Goal: Task Accomplishment & Management: Complete application form

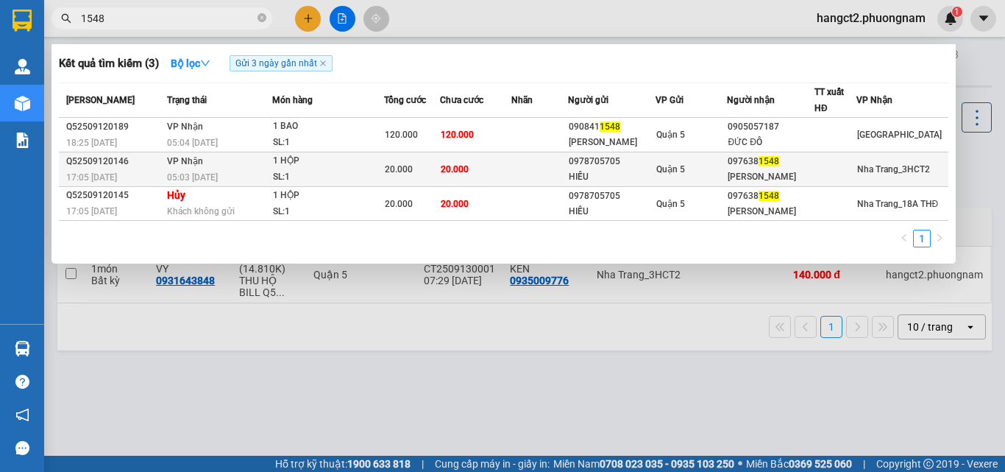
type input "1548"
click at [547, 181] on td at bounding box center [540, 169] width 57 height 35
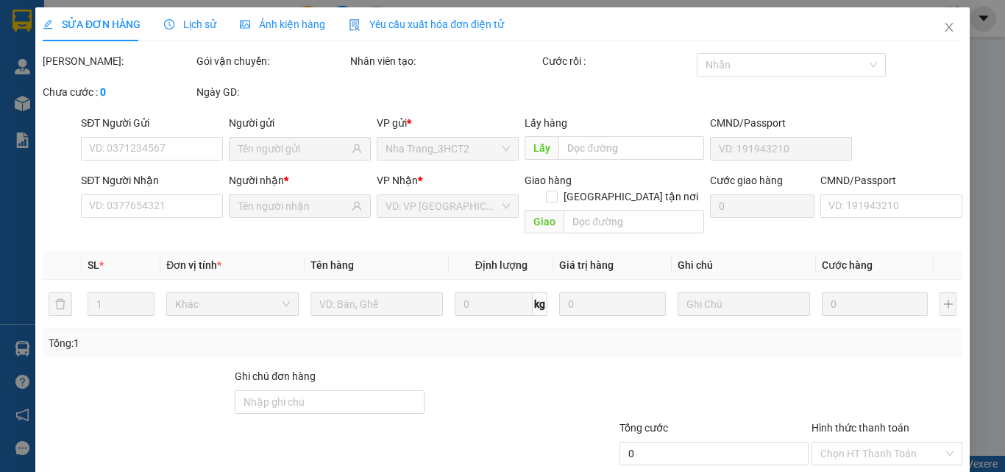
type input "0978705705"
type input "HIẾU"
type input "0976381548"
type input "[PERSON_NAME]"
type input "20.000"
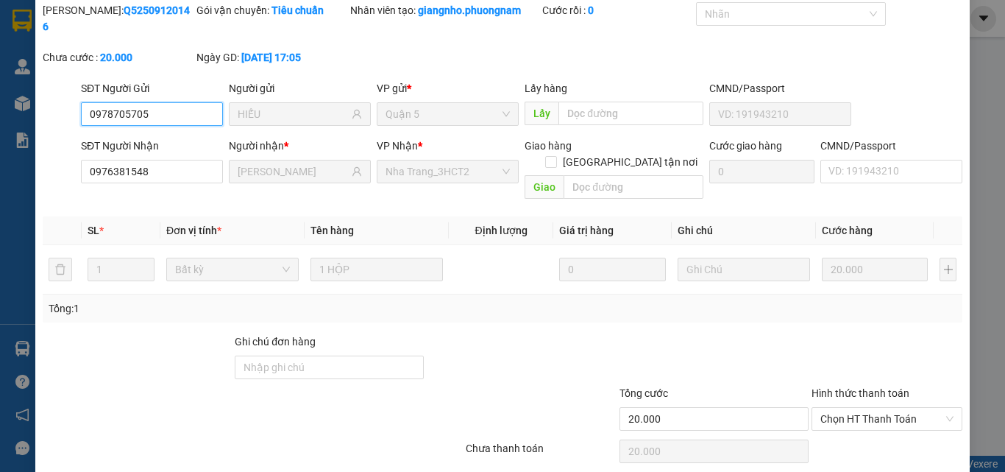
scroll to position [76, 0]
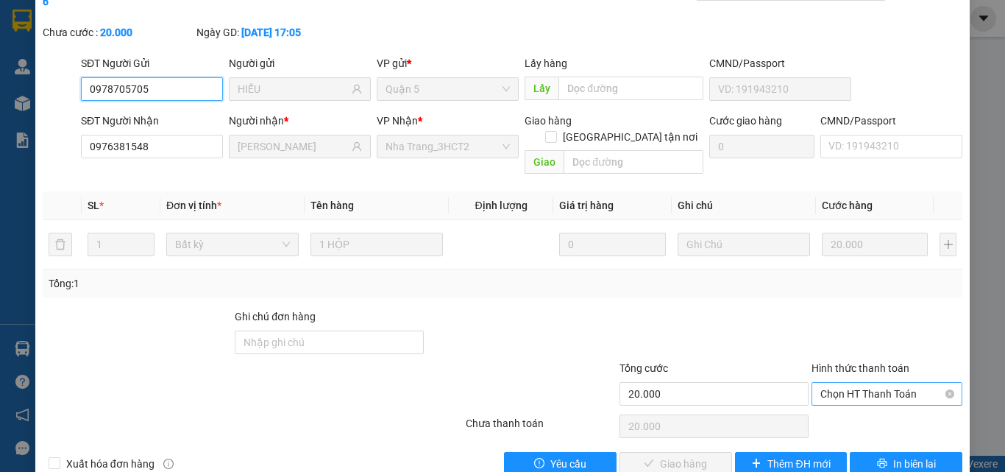
click at [855, 383] on span "Chọn HT Thanh Toán" at bounding box center [887, 394] width 133 height 22
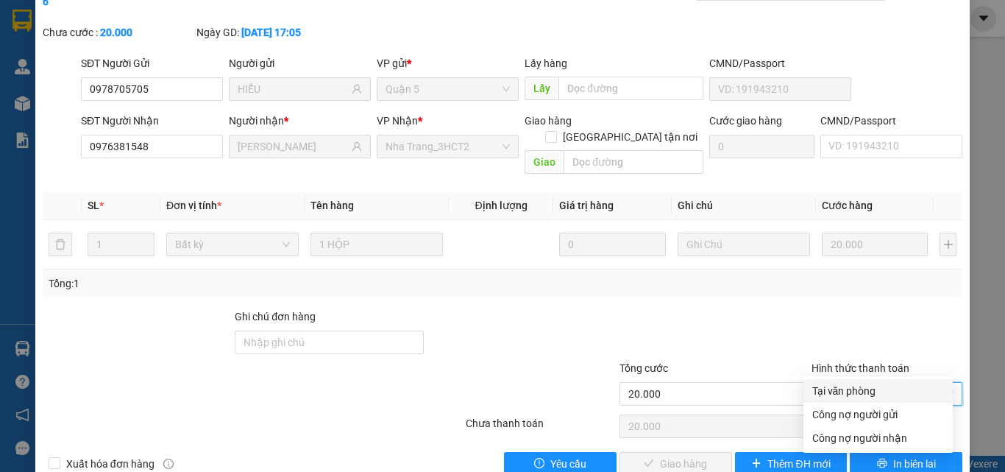
drag, startPoint x: 847, startPoint y: 397, endPoint x: 810, endPoint y: 400, distance: 37.7
click at [846, 397] on div "Tại văn phòng" at bounding box center [879, 391] width 132 height 16
type input "0"
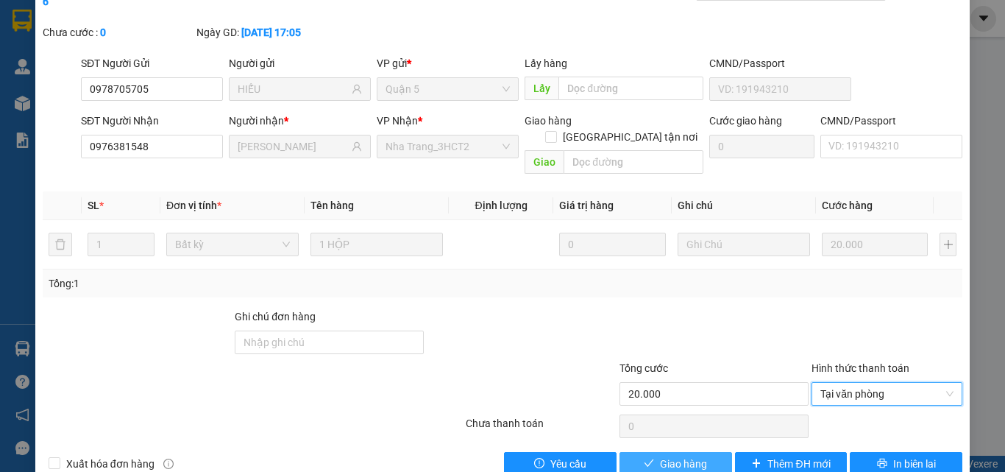
click at [677, 456] on span "Giao hàng" at bounding box center [683, 464] width 47 height 16
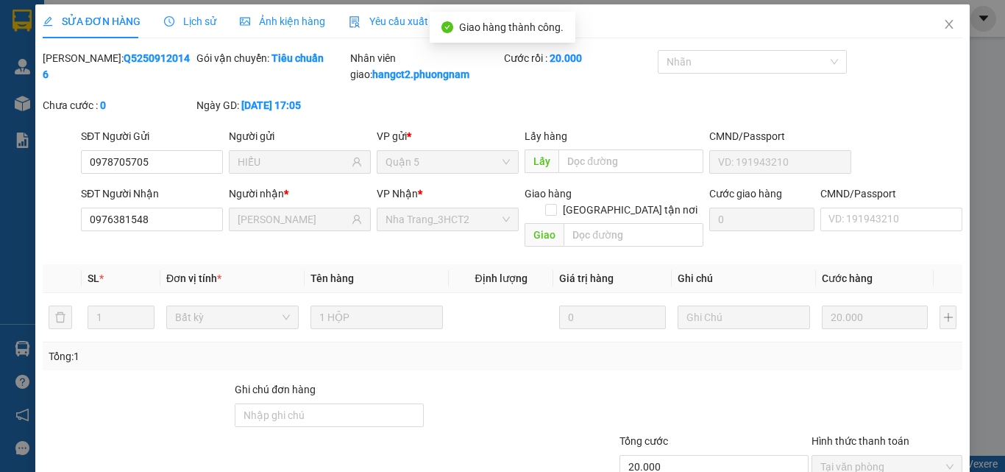
scroll to position [0, 0]
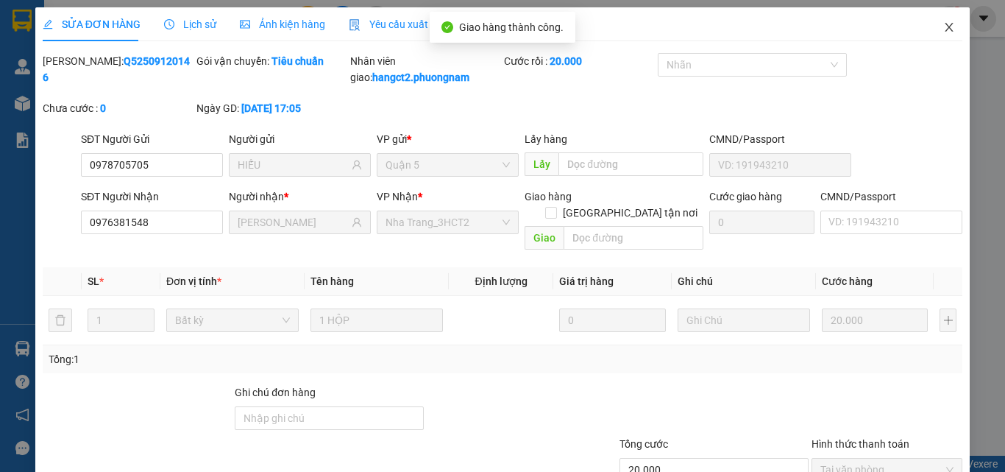
click at [944, 26] on icon "close" at bounding box center [950, 27] width 12 height 12
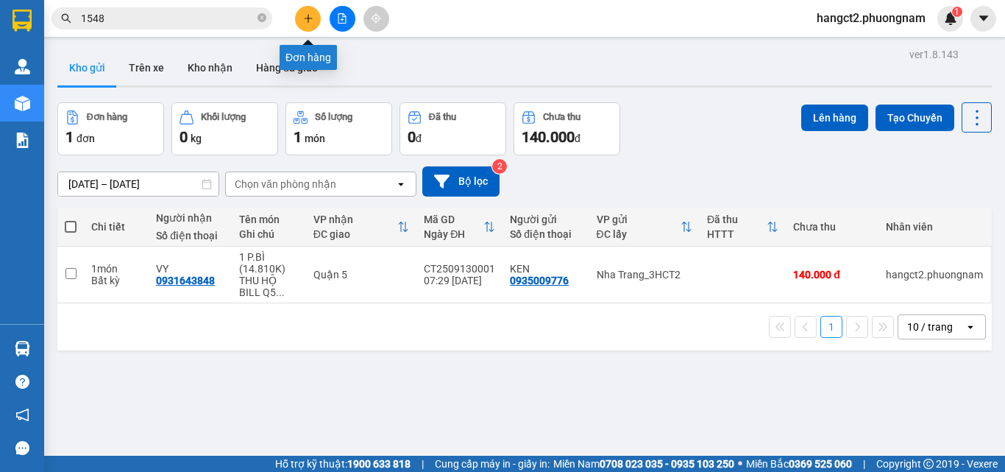
click at [303, 16] on icon "plus" at bounding box center [308, 18] width 10 height 10
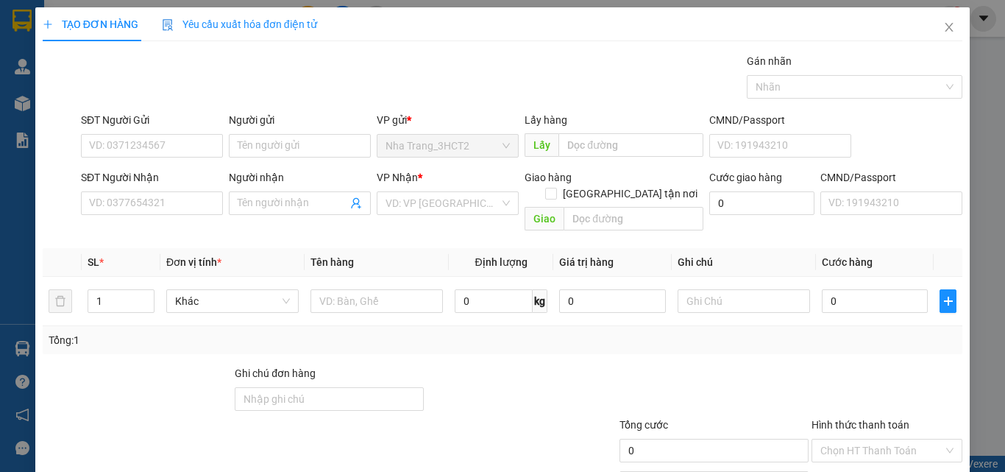
click at [144, 188] on div "SĐT Người Nhận" at bounding box center [152, 180] width 142 height 22
click at [145, 197] on input "SĐT Người Nhận" at bounding box center [152, 203] width 142 height 24
type input "0937450530"
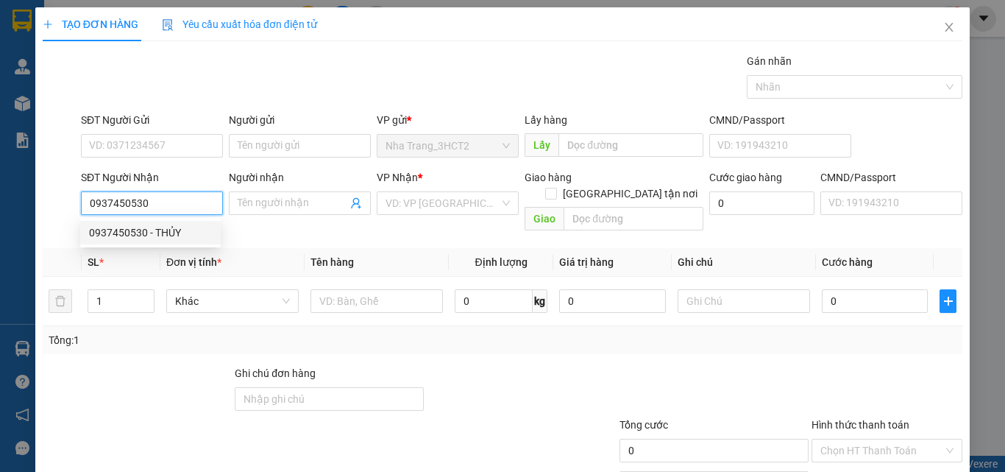
click at [113, 233] on div "0937450530 - THỦY" at bounding box center [150, 232] width 123 height 16
type input "THỦY"
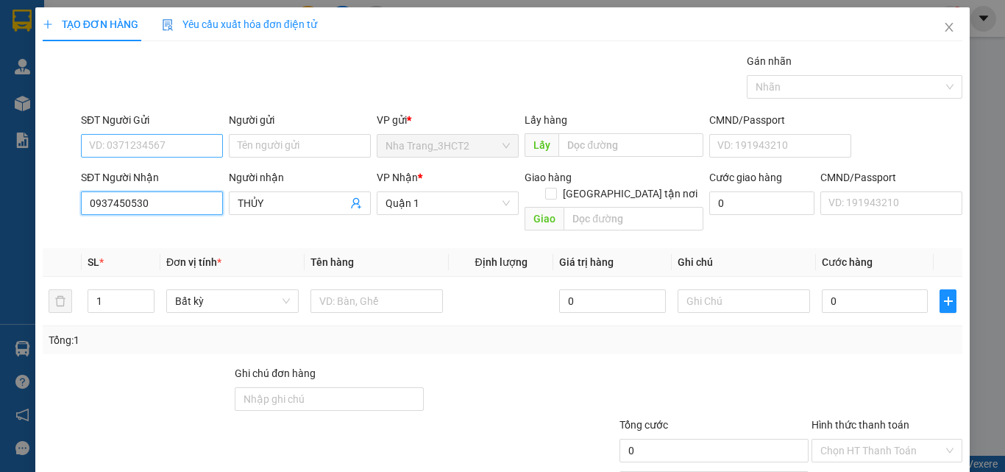
type input "0937450530"
click at [169, 152] on input "SĐT Người Gửi" at bounding box center [152, 146] width 142 height 24
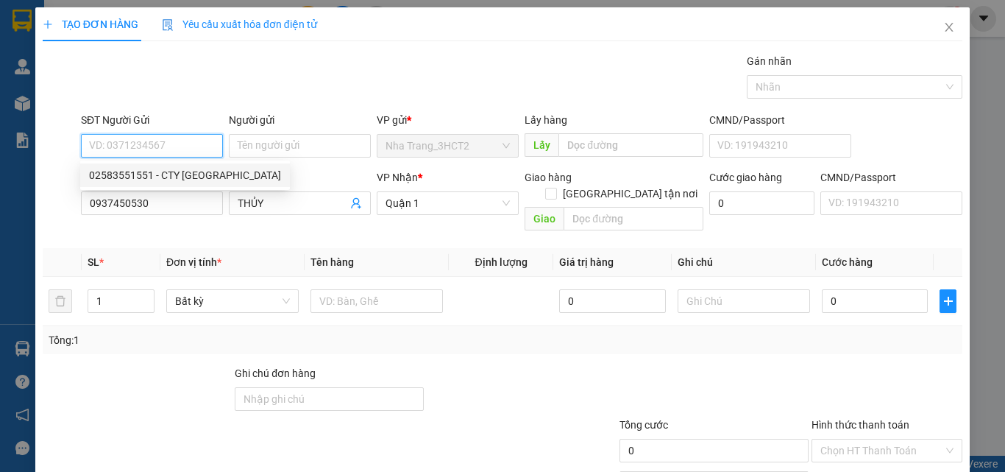
click at [170, 178] on div "02583551551 - CTY [GEOGRAPHIC_DATA]" at bounding box center [185, 175] width 192 height 16
type input "02583551551"
type input "CTY [GEOGRAPHIC_DATA]"
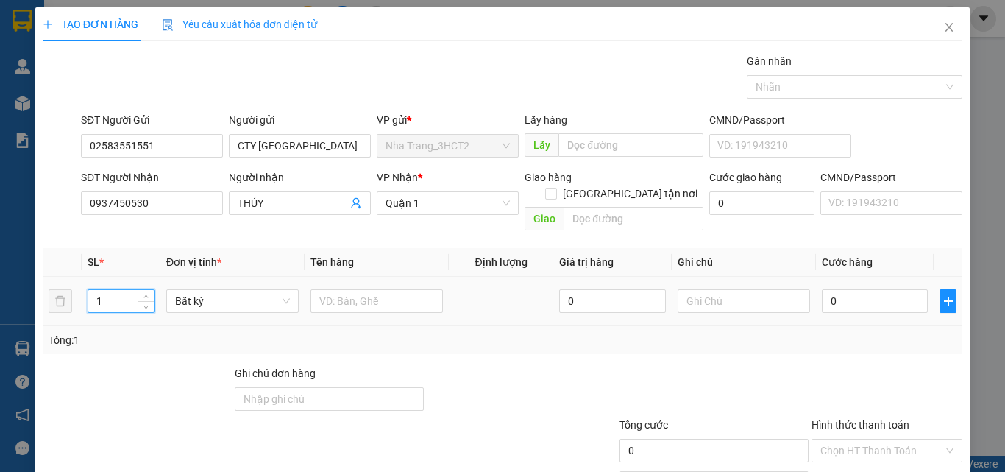
drag, startPoint x: 107, startPoint y: 286, endPoint x: 85, endPoint y: 287, distance: 22.1
click at [85, 287] on td "1" at bounding box center [121, 301] width 79 height 49
type input "5"
type input "4"
click at [386, 289] on input "text" at bounding box center [377, 301] width 132 height 24
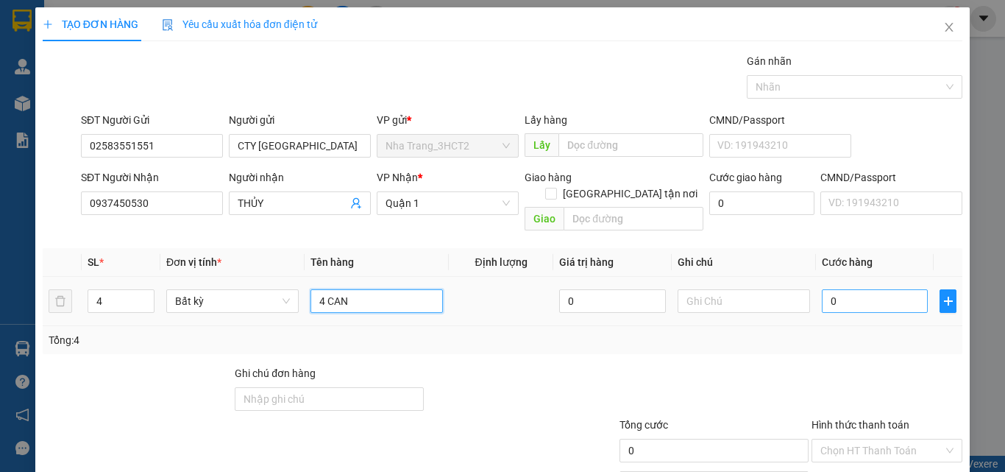
type input "4 CAN"
click at [822, 289] on input "0" at bounding box center [875, 301] width 106 height 24
type input "2"
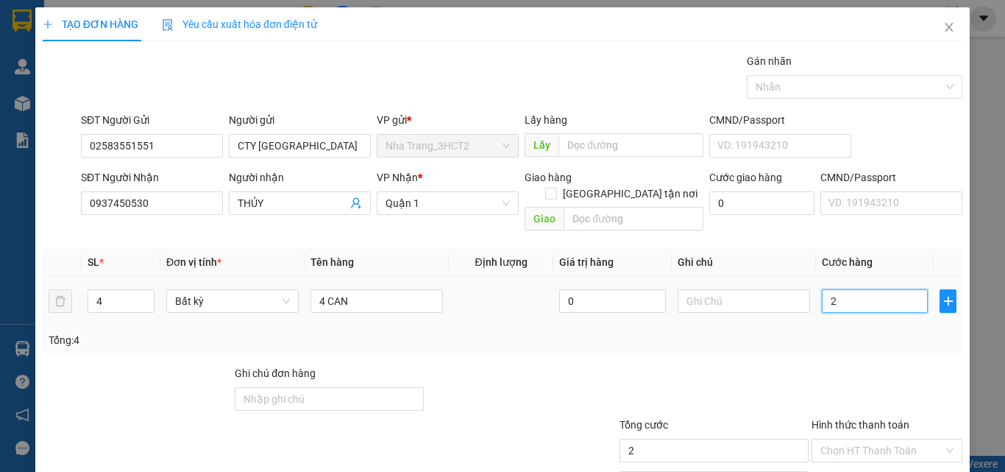
type input "20"
type input "200"
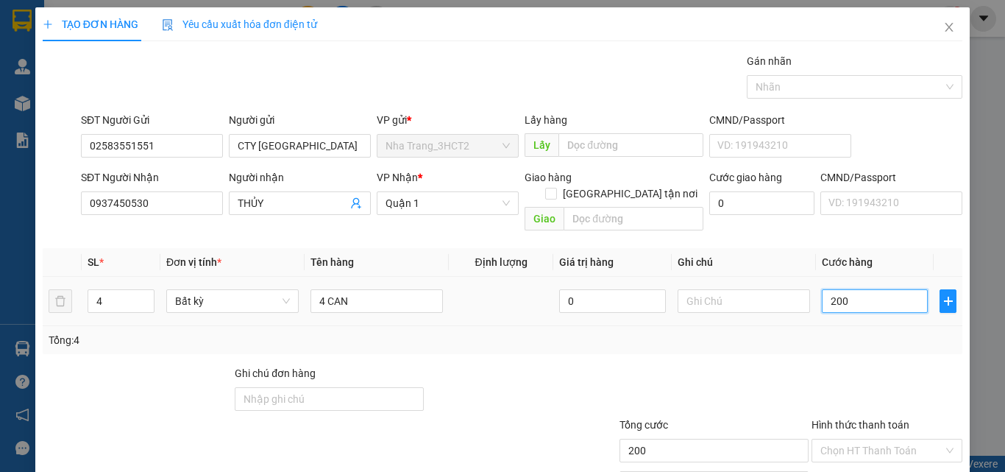
type input "200"
click at [869, 439] on input "Hình thức thanh toán" at bounding box center [882, 450] width 123 height 22
type input "200.000"
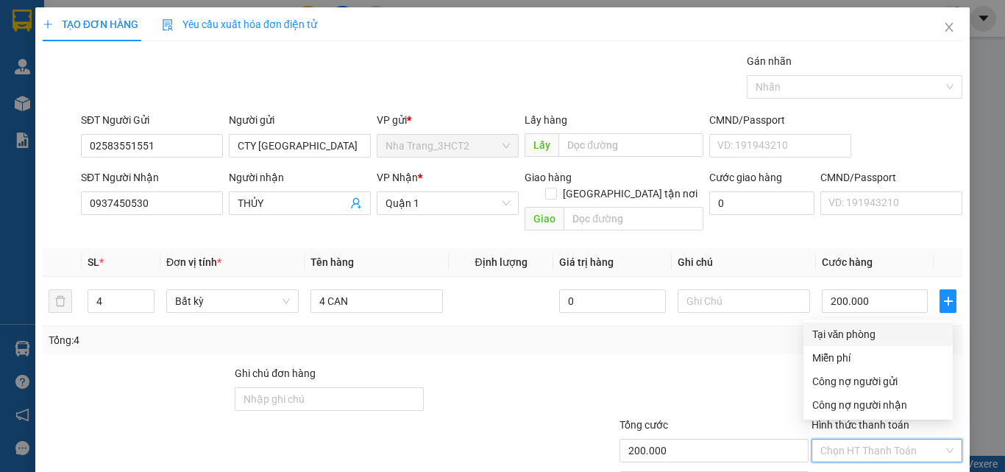
click at [855, 336] on div "Tại văn phòng" at bounding box center [879, 334] width 132 height 16
type input "0"
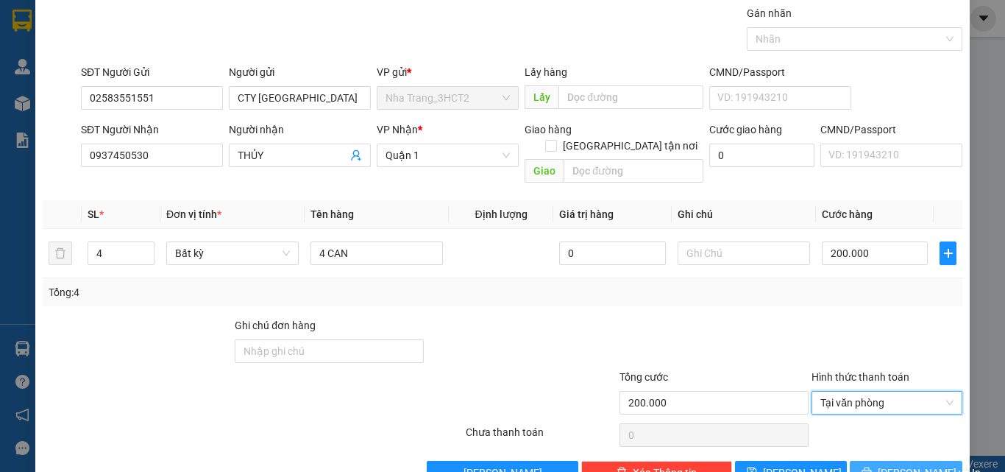
scroll to position [73, 0]
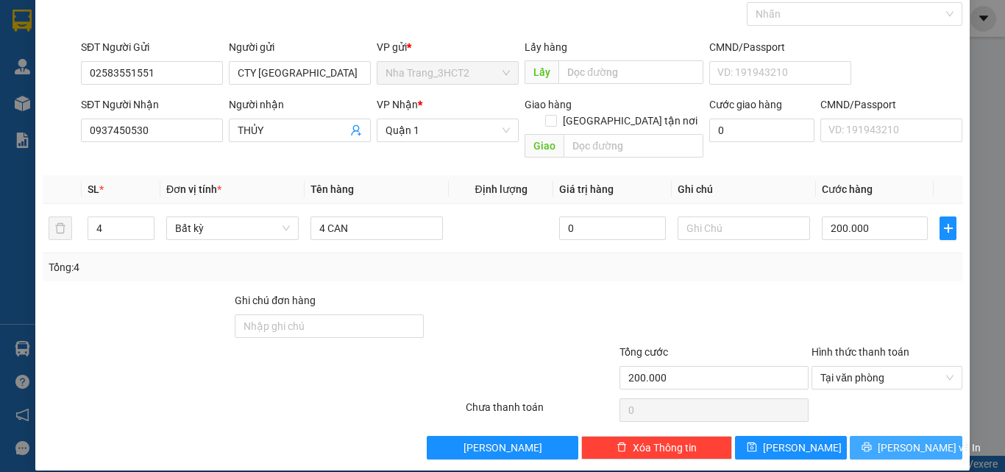
click at [890, 439] on span "[PERSON_NAME] và In" at bounding box center [929, 447] width 103 height 16
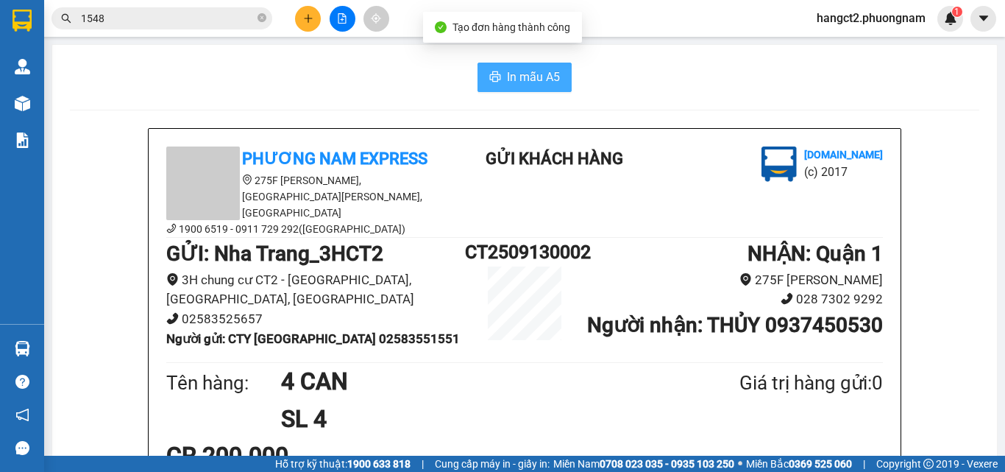
click at [536, 81] on span "In mẫu A5" at bounding box center [533, 77] width 53 height 18
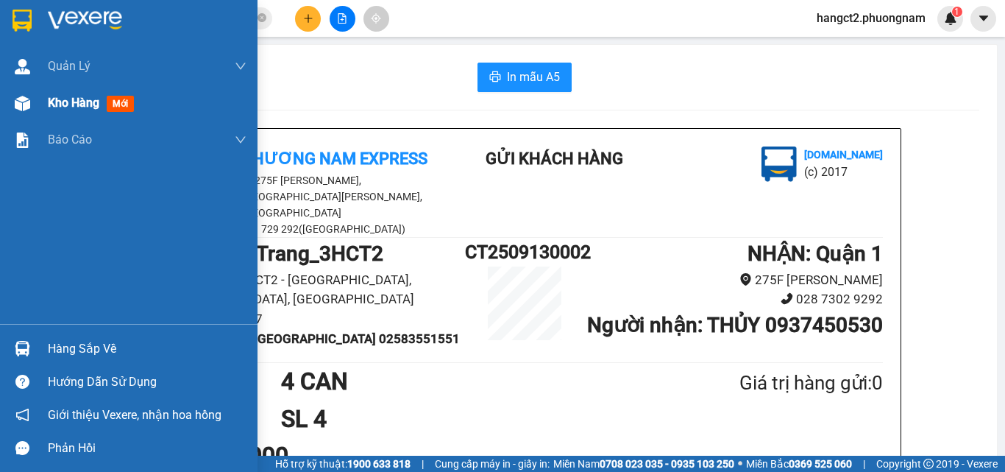
click at [71, 96] on span "Kho hàng" at bounding box center [74, 103] width 52 height 14
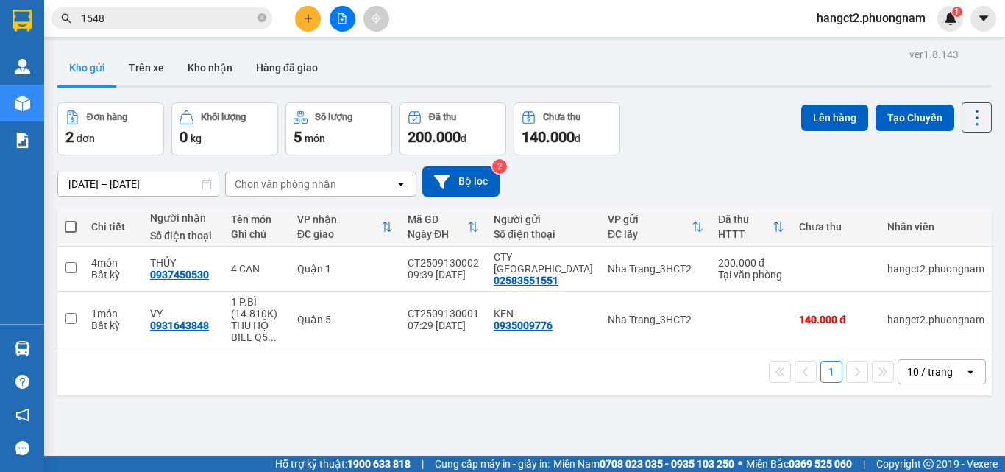
click at [729, 169] on div "[DATE] – [DATE] Press the down arrow key to interact with the calendar and sele…" at bounding box center [524, 181] width 935 height 30
click at [648, 121] on div "Đơn hàng 2 đơn Khối lượng 0 kg Số lượng 5 món Đã thu 200.000 đ Chưa thu 140.000…" at bounding box center [524, 128] width 935 height 53
click at [263, 22] on icon "close-circle" at bounding box center [262, 17] width 9 height 9
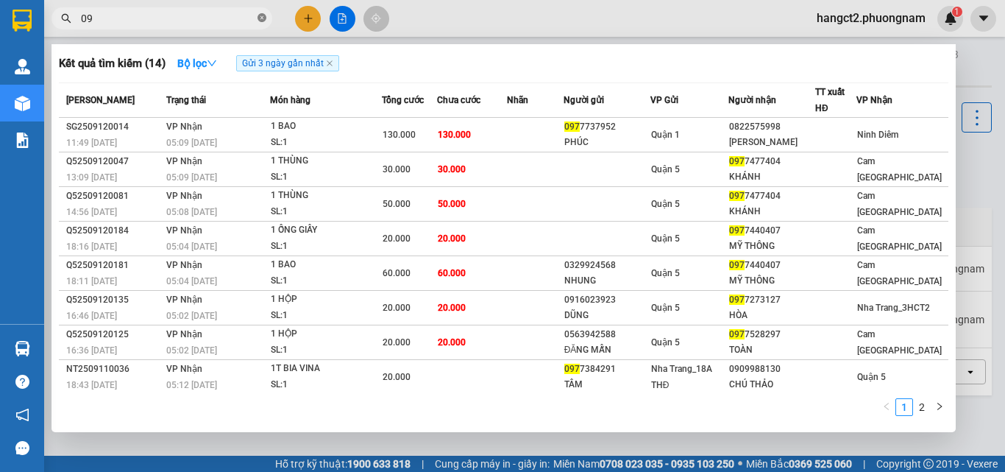
type input "0"
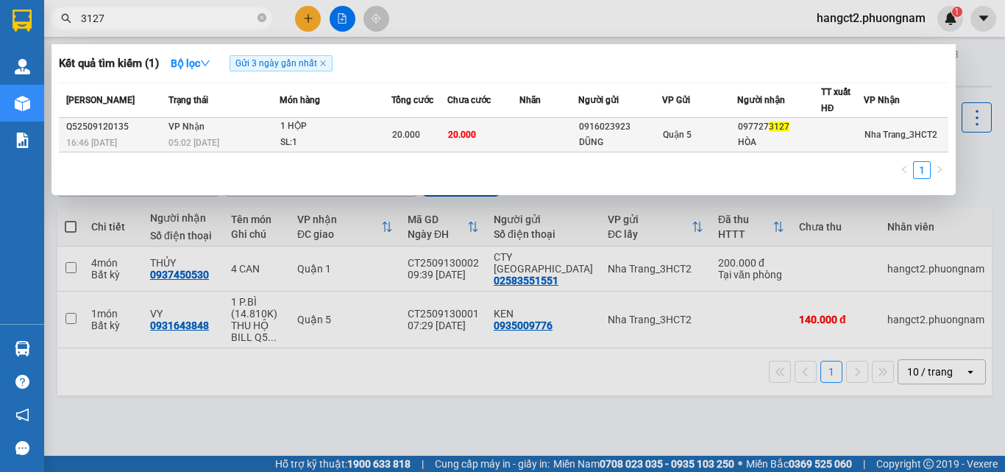
type input "3127"
click at [540, 142] on td at bounding box center [549, 135] width 59 height 35
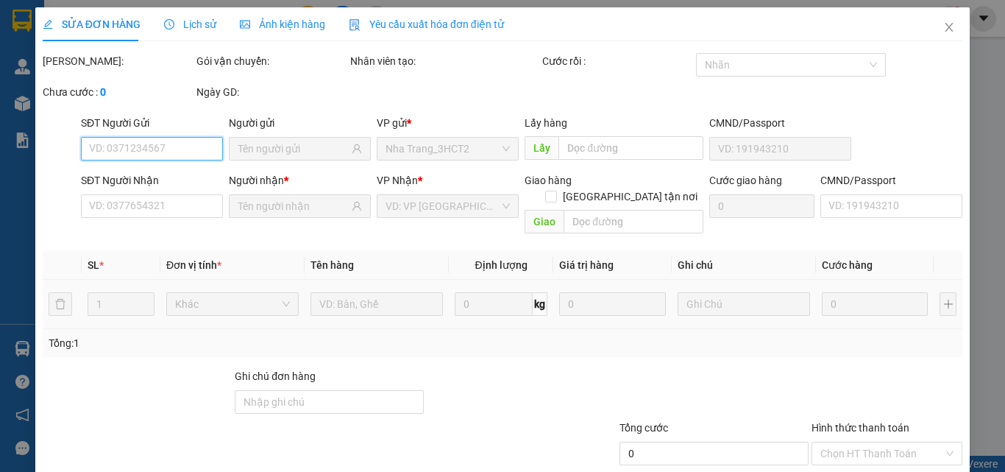
type input "0916023923"
type input "DŨNG"
type input "0977273127"
type input "HÒA"
type input "20.000"
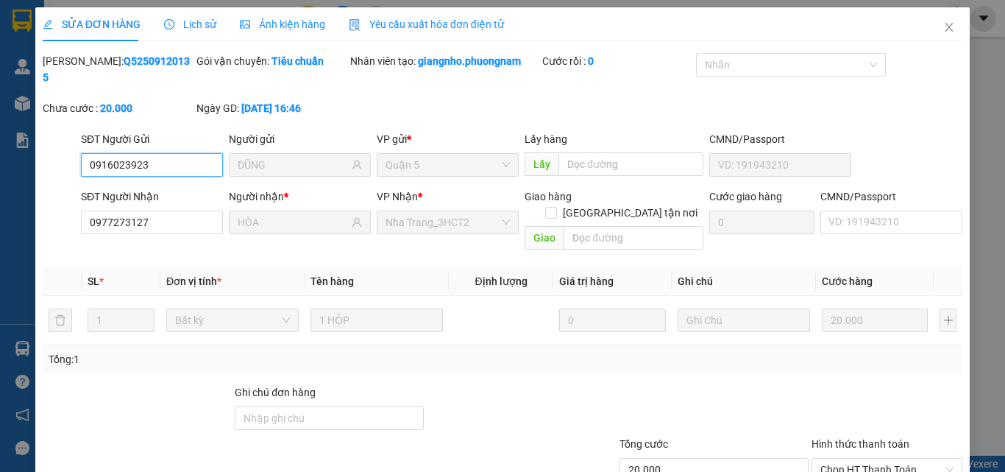
scroll to position [76, 0]
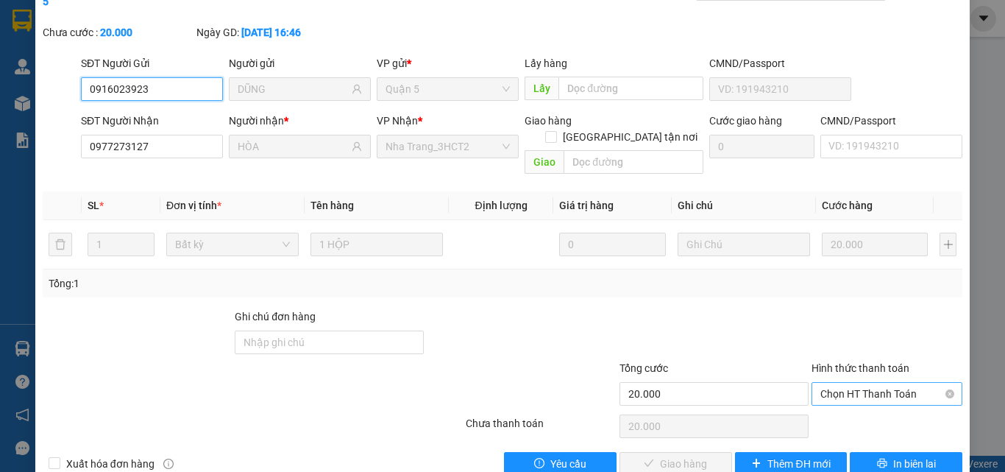
click at [833, 383] on span "Chọn HT Thanh Toán" at bounding box center [887, 394] width 133 height 22
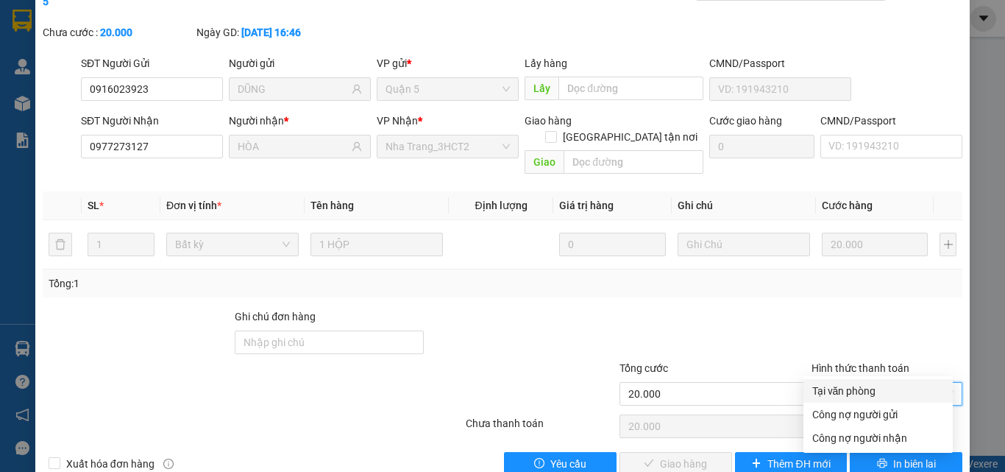
click at [842, 397] on div "Tại văn phòng" at bounding box center [879, 391] width 132 height 16
type input "0"
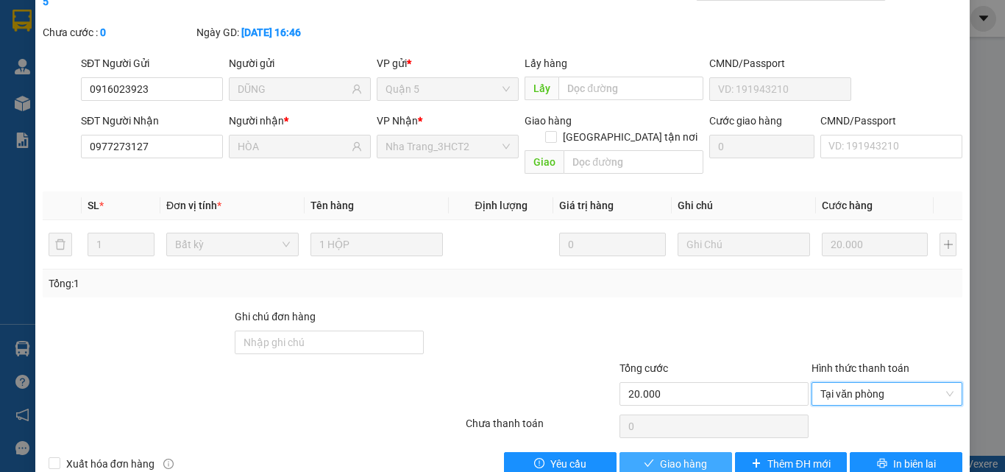
click at [695, 456] on span "Giao hàng" at bounding box center [683, 464] width 47 height 16
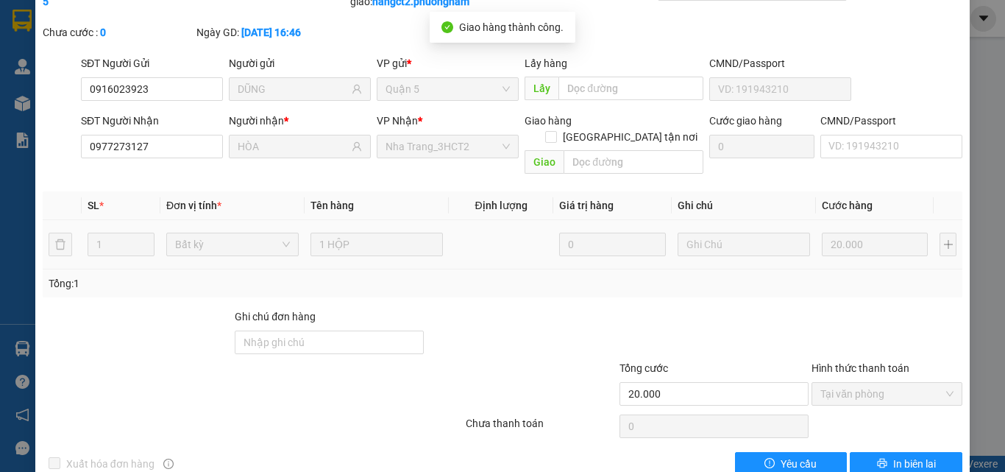
scroll to position [0, 0]
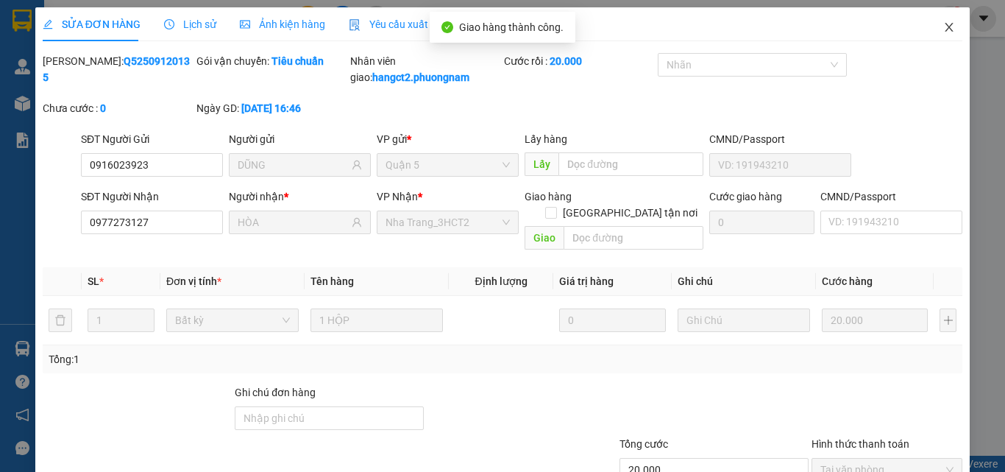
click at [944, 31] on icon "close" at bounding box center [950, 27] width 12 height 12
